Goal: Transaction & Acquisition: Purchase product/service

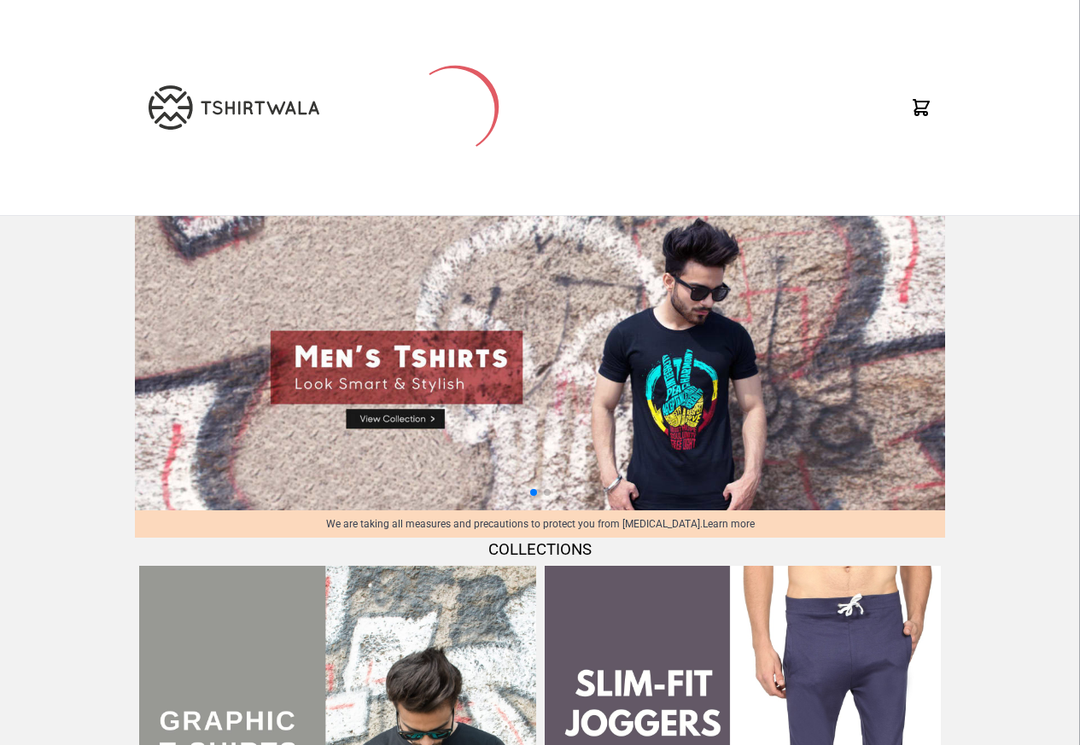
click at [390, 422] on img at bounding box center [540, 363] width 810 height 295
select select "*********"
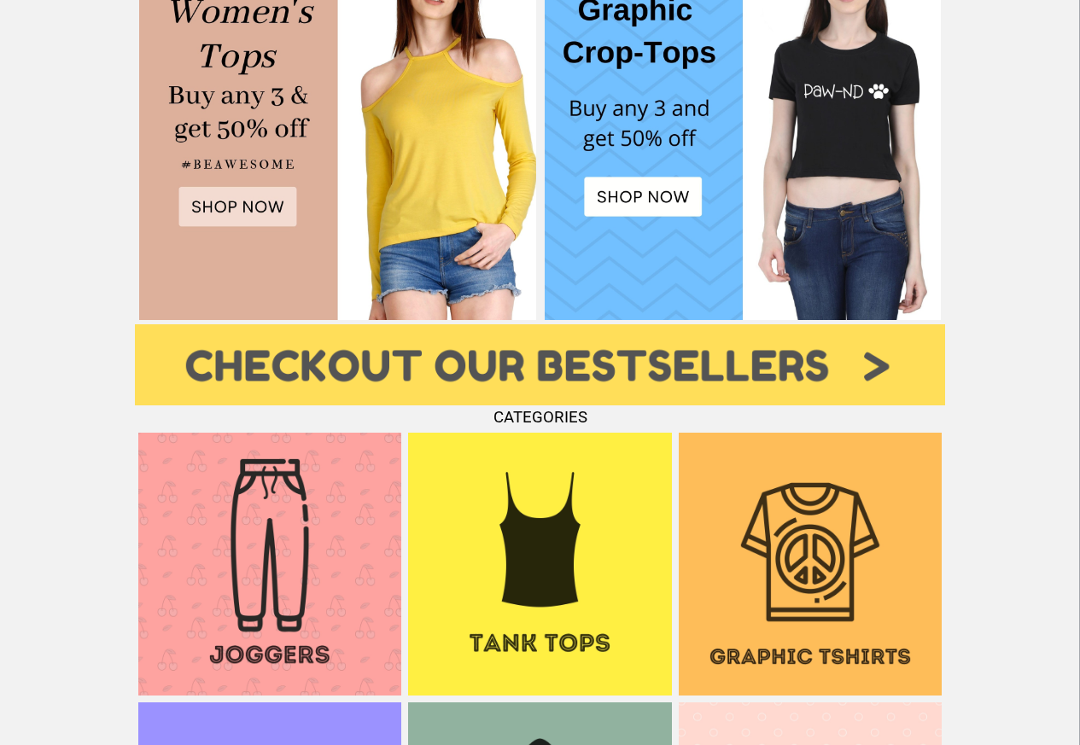
scroll to position [1229, 0]
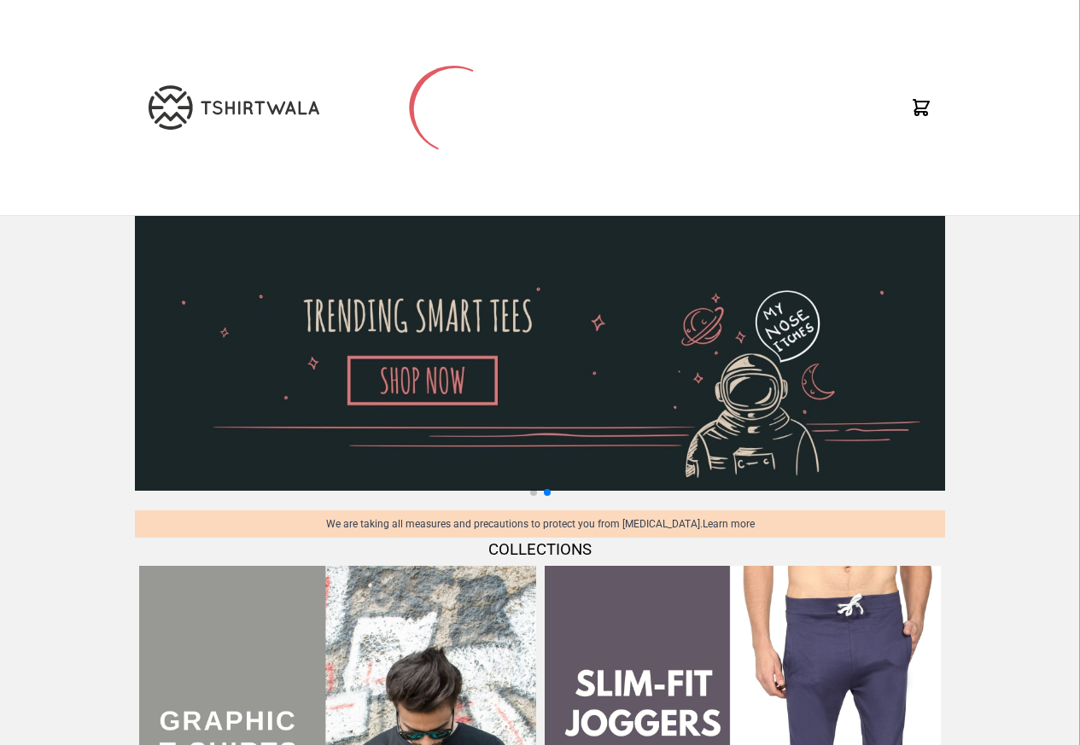
click at [920, 108] on icon at bounding box center [921, 107] width 15 height 15
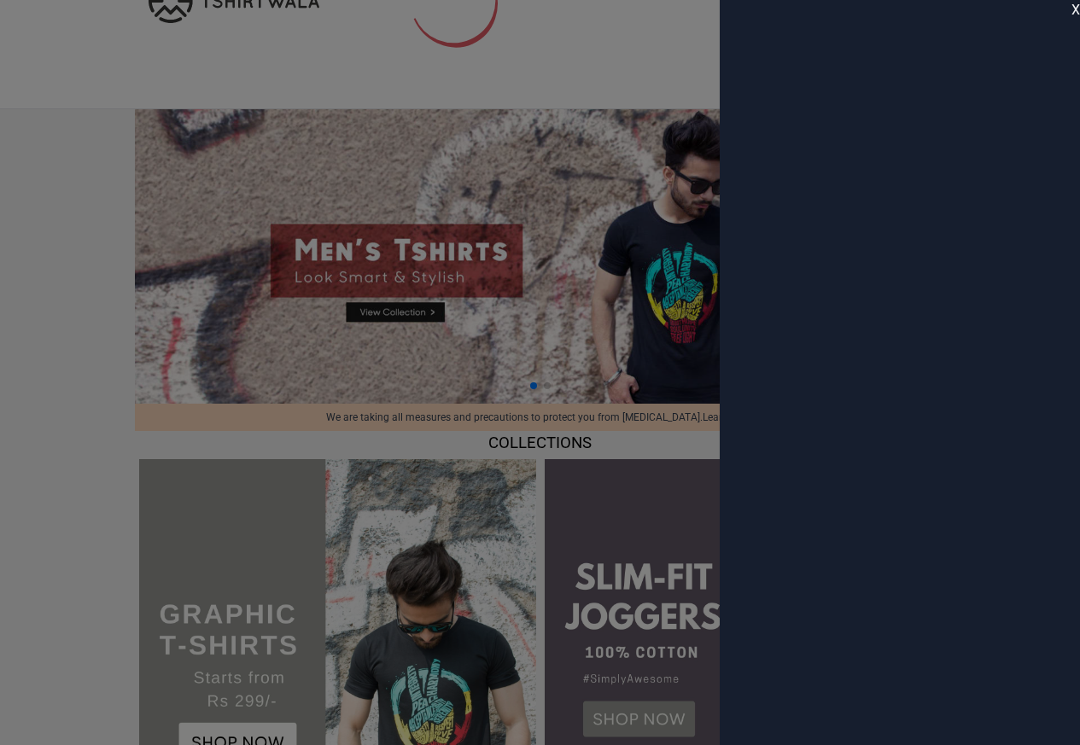
scroll to position [512, 0]
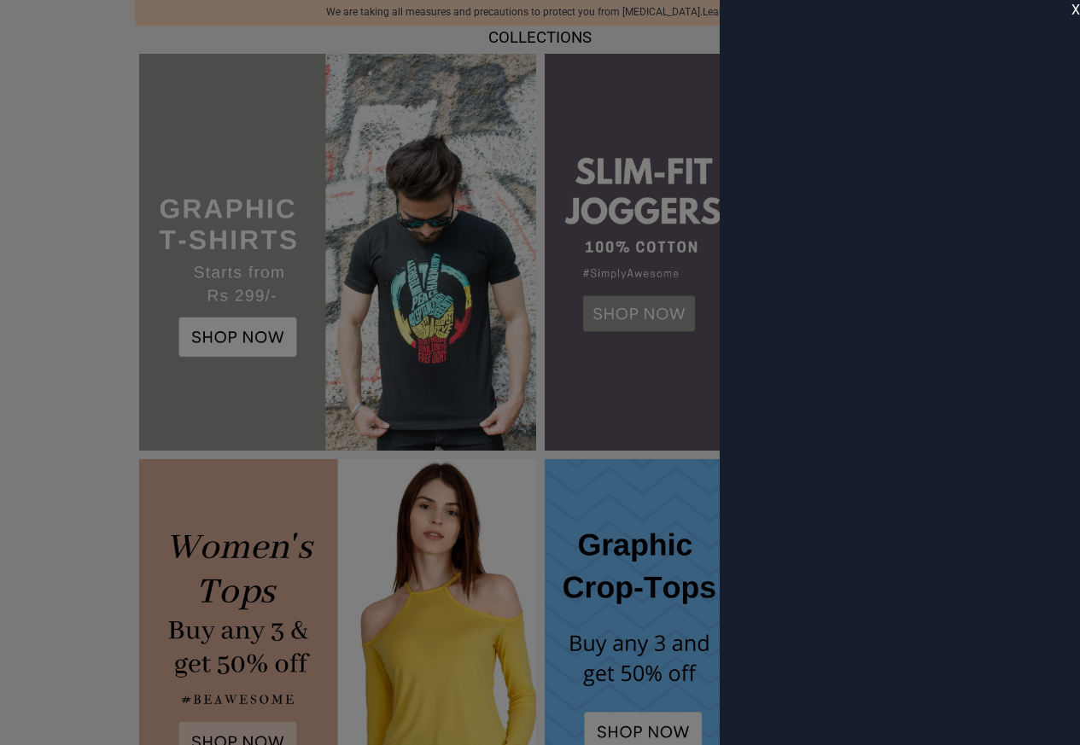
click at [1074, 11] on span "X" at bounding box center [1076, 10] width 9 height 20
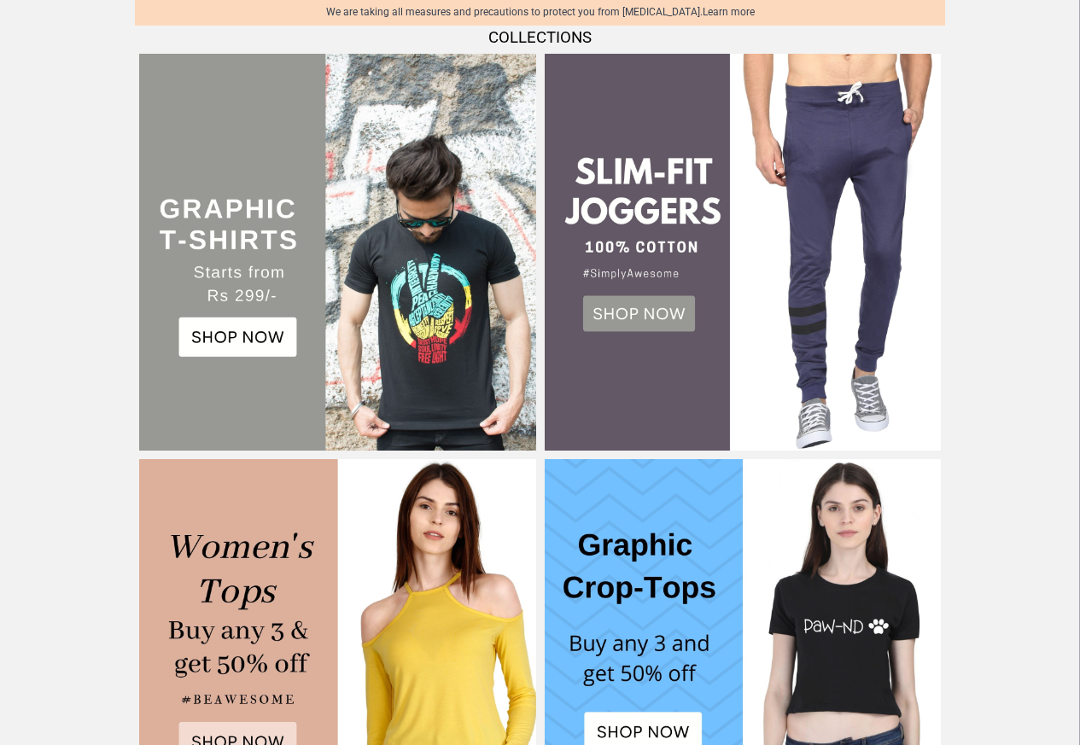
scroll to position [369, 0]
click at [225, 338] on img at bounding box center [337, 252] width 396 height 396
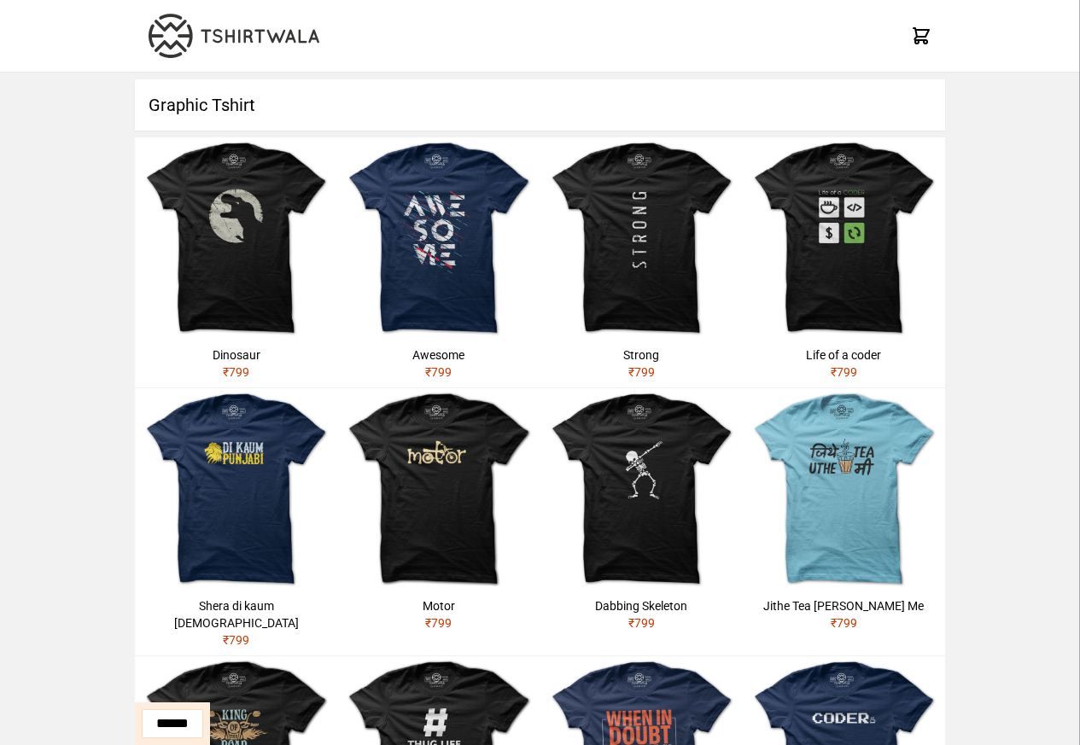
click at [923, 85] on h1 "Graphic Tshirt" at bounding box center [540, 104] width 810 height 51
click at [929, 94] on h1 "Graphic Tshirt" at bounding box center [540, 104] width 810 height 51
